Goal: Find specific page/section: Find specific page/section

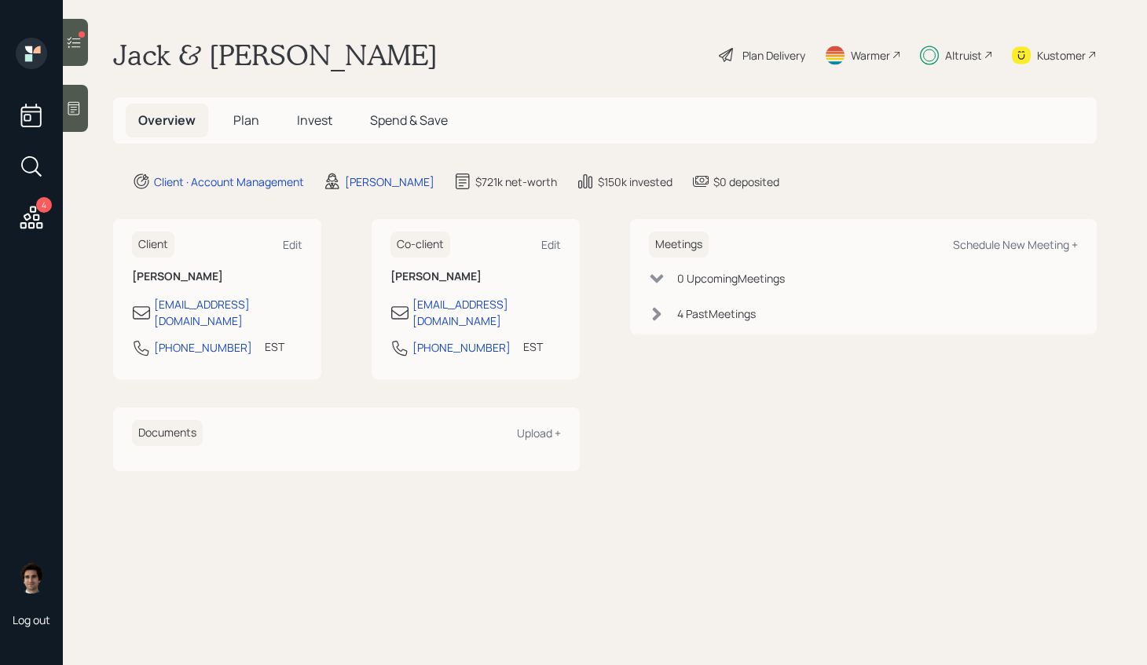
click at [954, 57] on div "Altruist" at bounding box center [963, 55] width 37 height 16
